Goal: Task Accomplishment & Management: Complete application form

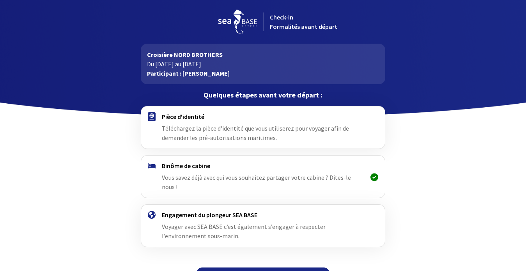
scroll to position [11, 0]
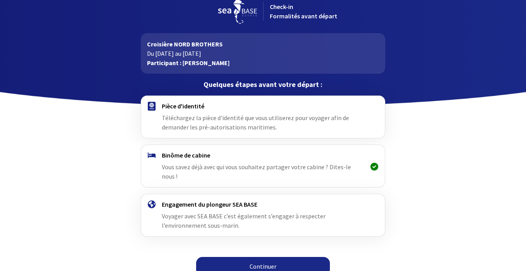
click at [255, 257] on link "Continuer" at bounding box center [263, 266] width 134 height 19
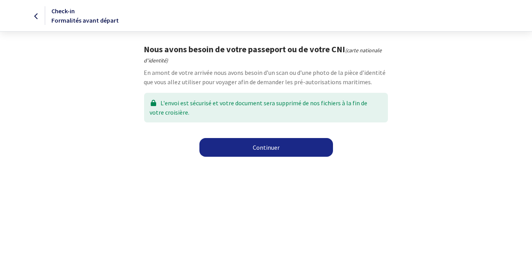
click at [247, 147] on link "Continuer" at bounding box center [266, 147] width 134 height 19
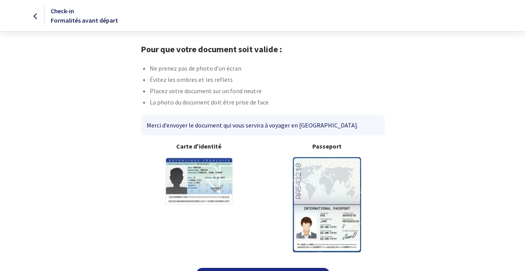
click at [315, 183] on img at bounding box center [327, 204] width 68 height 95
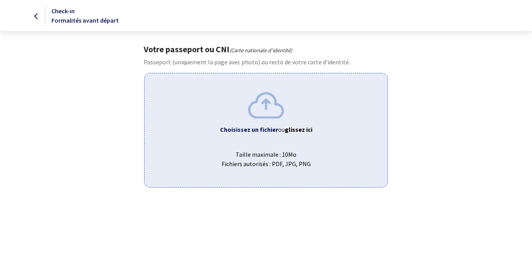
click at [265, 112] on img at bounding box center [266, 105] width 36 height 26
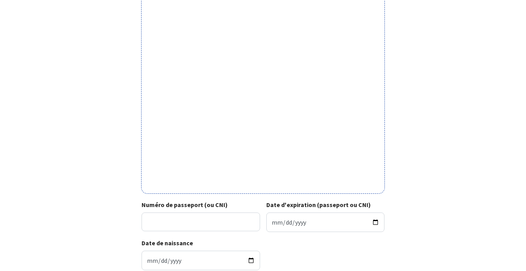
scroll to position [195, 0]
click at [180, 217] on input "Numéro de passeport (ou CNI)" at bounding box center [200, 221] width 118 height 19
type input "20DI59386"
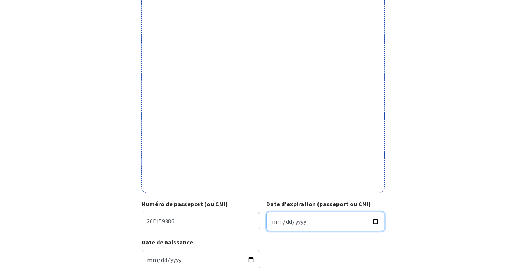
click at [302, 222] on input "Date d'expiration (passeport ou CNI)" at bounding box center [325, 221] width 118 height 19
click at [270, 225] on input "Date d'expiration (passeport ou CNI)" at bounding box center [325, 221] width 118 height 19
click at [284, 220] on input "Date d'expiration (passeport ou CNI)" at bounding box center [325, 221] width 118 height 19
click at [273, 224] on input "Date d'expiration (passeport ou CNI)" at bounding box center [325, 221] width 118 height 19
type input "2030-09-21"
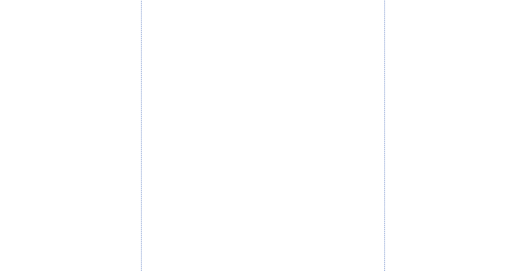
scroll to position [255, 0]
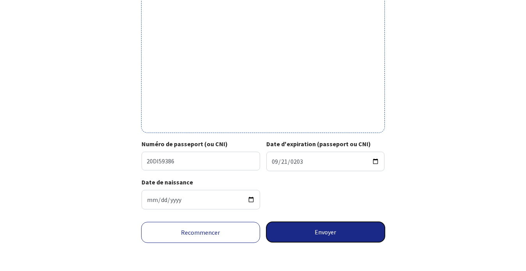
click at [333, 231] on button "Envoyer" at bounding box center [325, 232] width 119 height 20
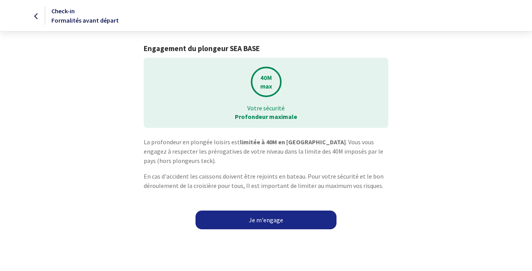
click at [262, 221] on link "Je m'engage" at bounding box center [266, 219] width 141 height 19
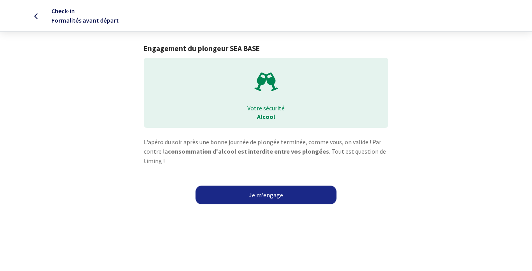
click at [266, 198] on link "Je m'engage" at bounding box center [266, 194] width 141 height 19
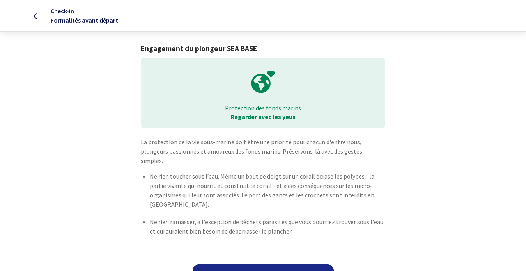
scroll to position [7, 0]
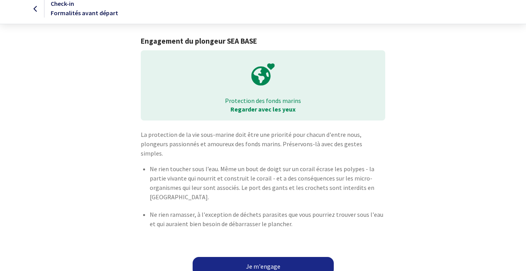
click at [263, 257] on link "Je m'engage" at bounding box center [262, 266] width 141 height 19
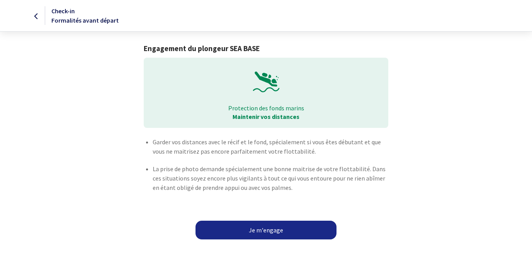
click at [257, 227] on link "Je m'engage" at bounding box center [266, 230] width 141 height 19
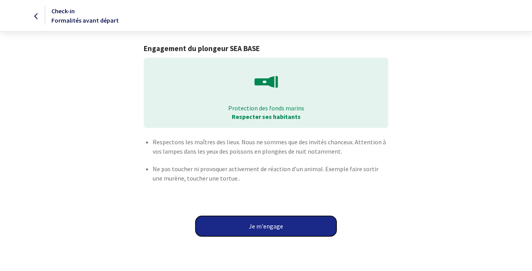
click at [257, 227] on button "Je m'engage" at bounding box center [266, 226] width 141 height 20
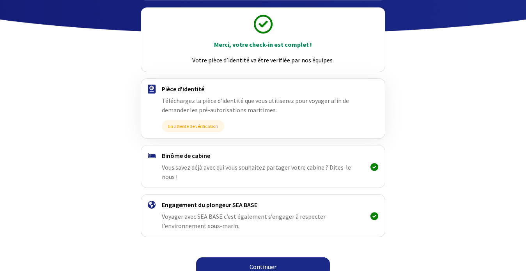
scroll to position [83, 0]
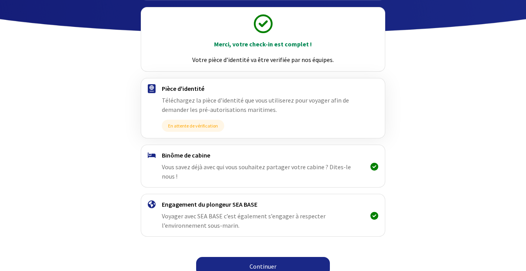
click at [251, 257] on link "Continuer" at bounding box center [263, 266] width 134 height 19
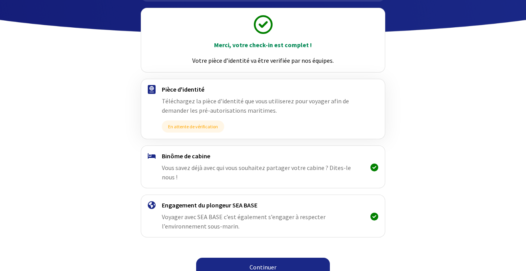
scroll to position [83, 0]
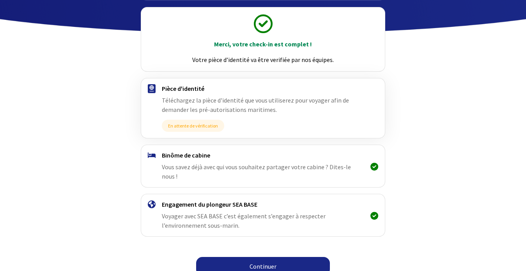
click at [259, 258] on link "Continuer" at bounding box center [263, 266] width 134 height 19
